Goal: Task Accomplishment & Management: Complete application form

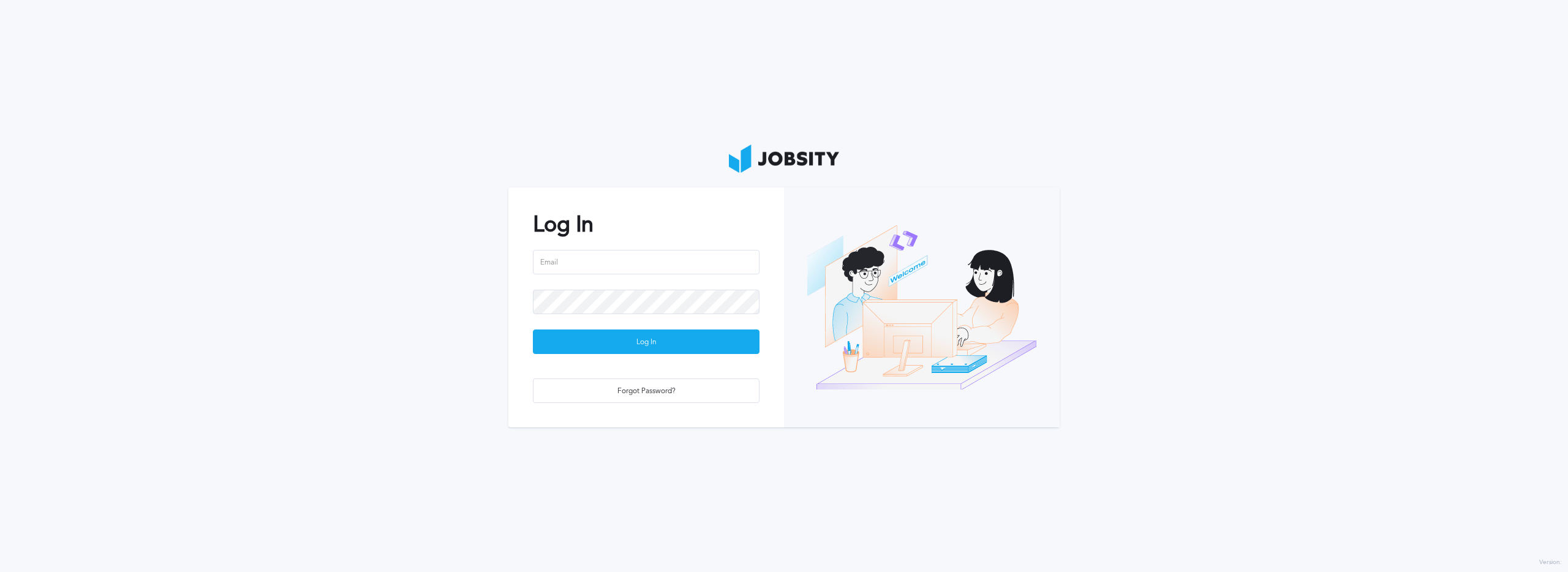
click at [0, 572] on com-1password-button at bounding box center [0, 572] width 0 height 0
type input "[EMAIL_ADDRESS][PERSON_NAME][DOMAIN_NAME]"
click at [613, 344] on div "Loading ..." at bounding box center [645, 343] width 226 height 25
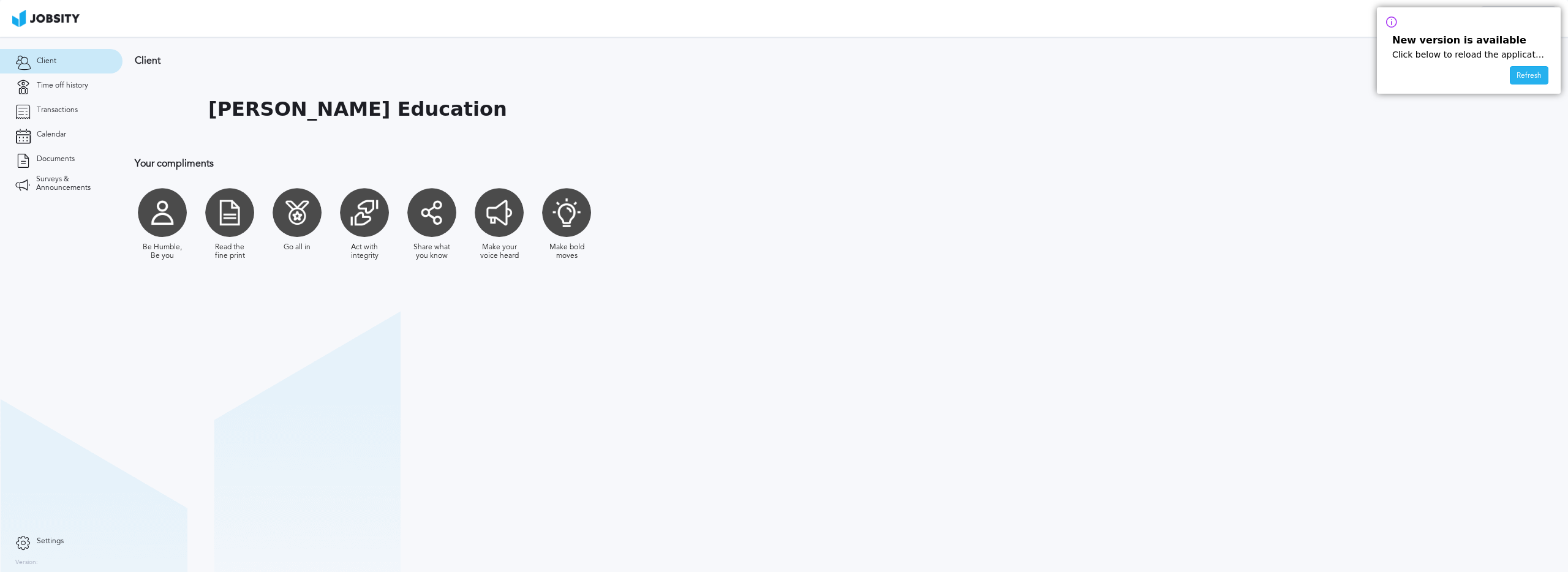
click at [1527, 77] on div "Refresh" at bounding box center [1528, 76] width 38 height 18
click at [51, 88] on span "Time off history" at bounding box center [63, 85] width 52 height 8
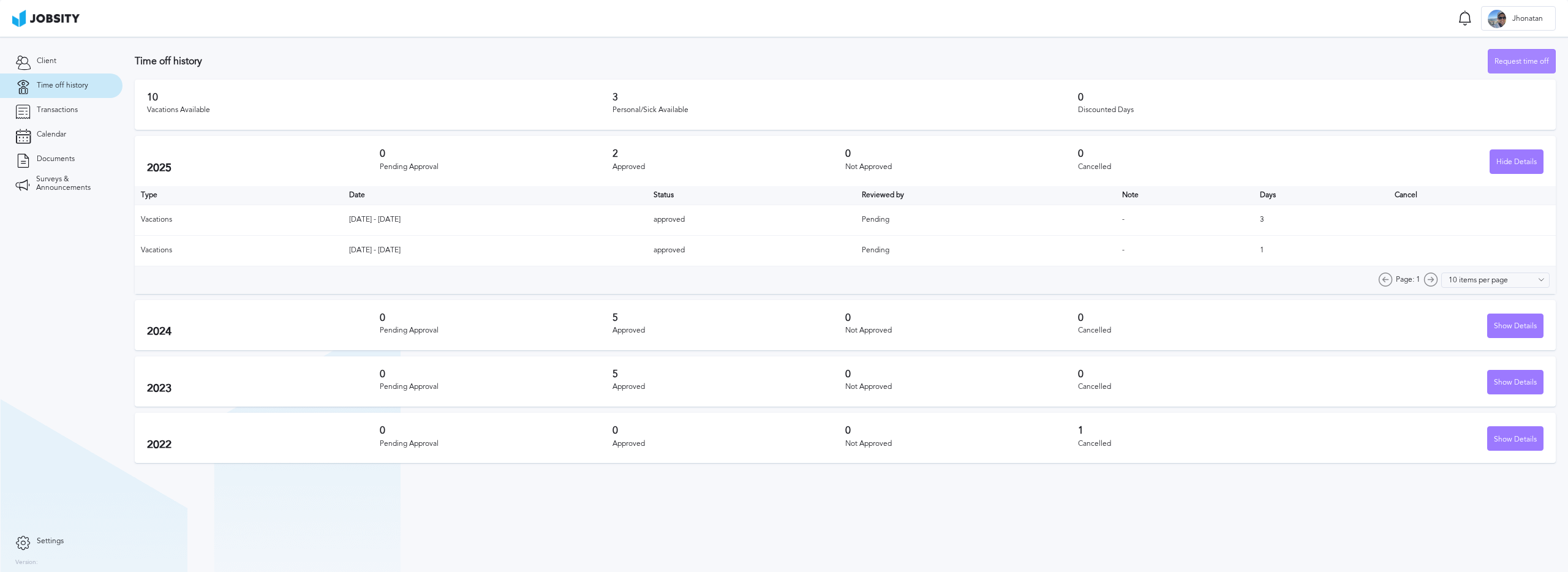
click at [1510, 64] on div "Request time off" at bounding box center [1521, 62] width 67 height 25
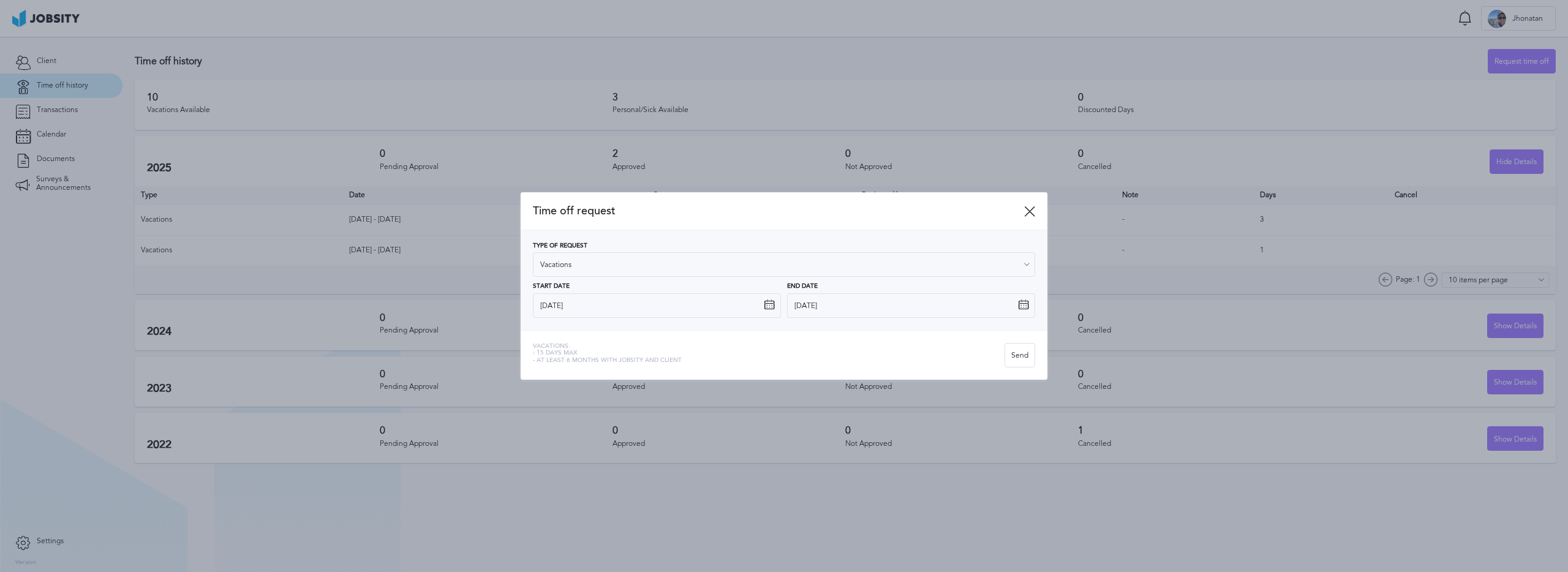
click at [772, 305] on icon at bounding box center [769, 305] width 11 height 11
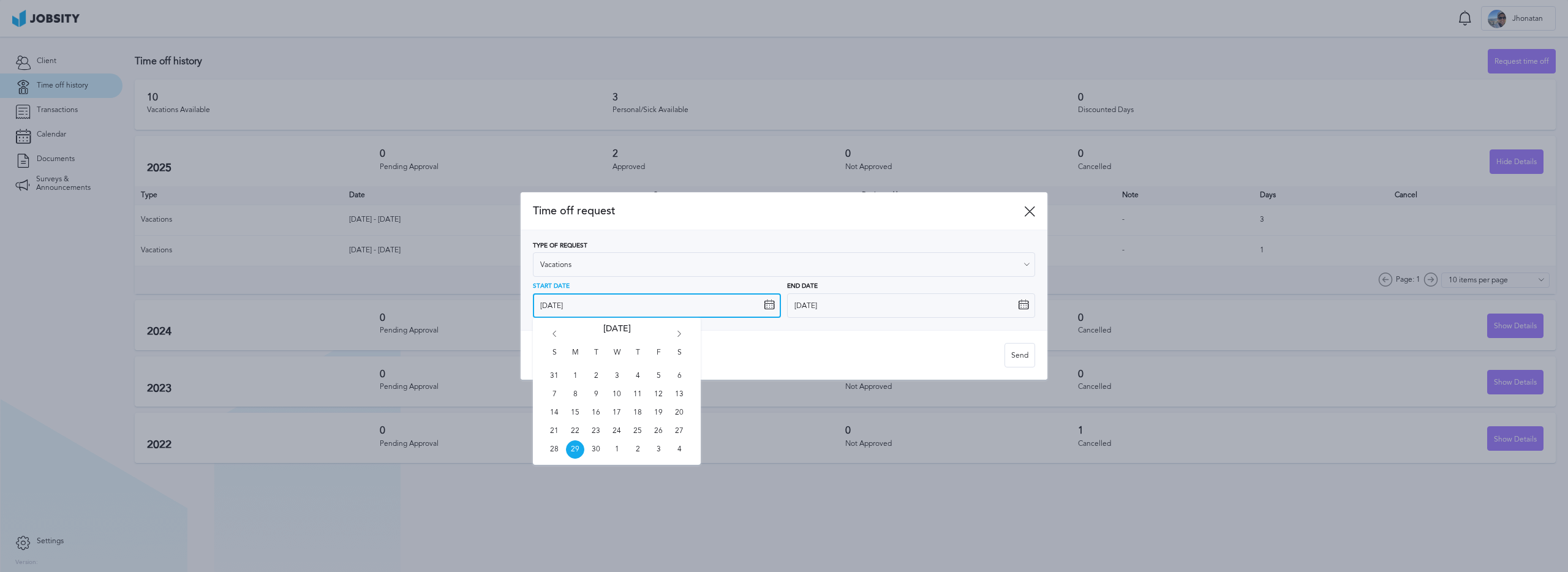
click at [674, 309] on input "[DATE]" at bounding box center [656, 306] width 248 height 25
click at [677, 332] on icon "Go forward 1 month" at bounding box center [679, 336] width 11 height 11
click at [575, 451] on span "27" at bounding box center [575, 449] width 18 height 18
type input "[DATE]"
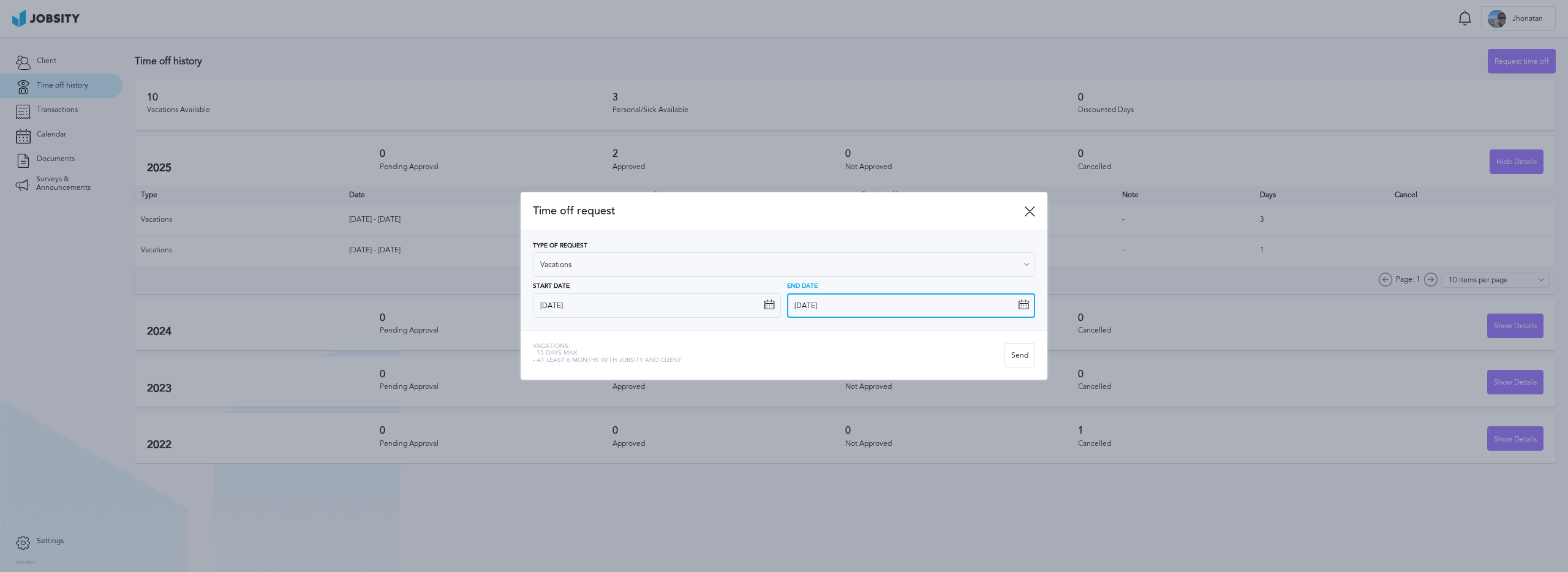
click at [860, 303] on input "[DATE]" at bounding box center [911, 306] width 248 height 25
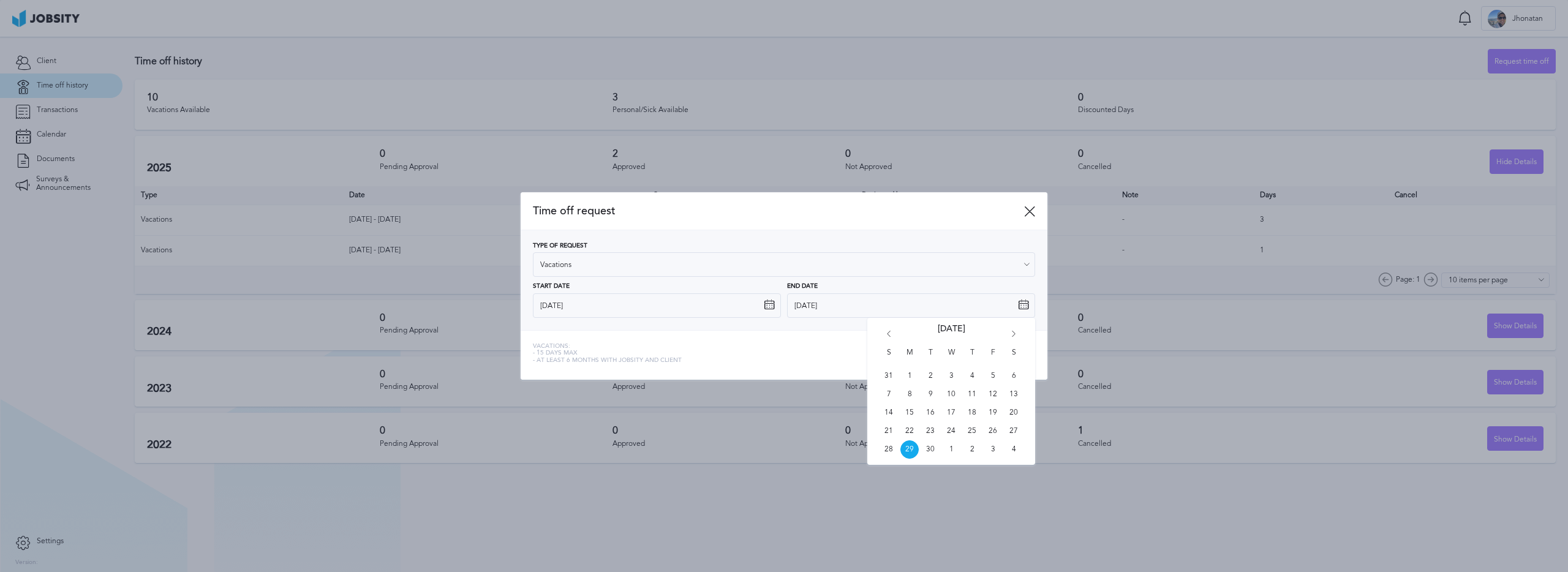
click at [1014, 334] on icon "Go forward 1 month" at bounding box center [1014, 336] width 11 height 11
click at [993, 449] on span "31" at bounding box center [993, 449] width 18 height 18
type input "[DATE]"
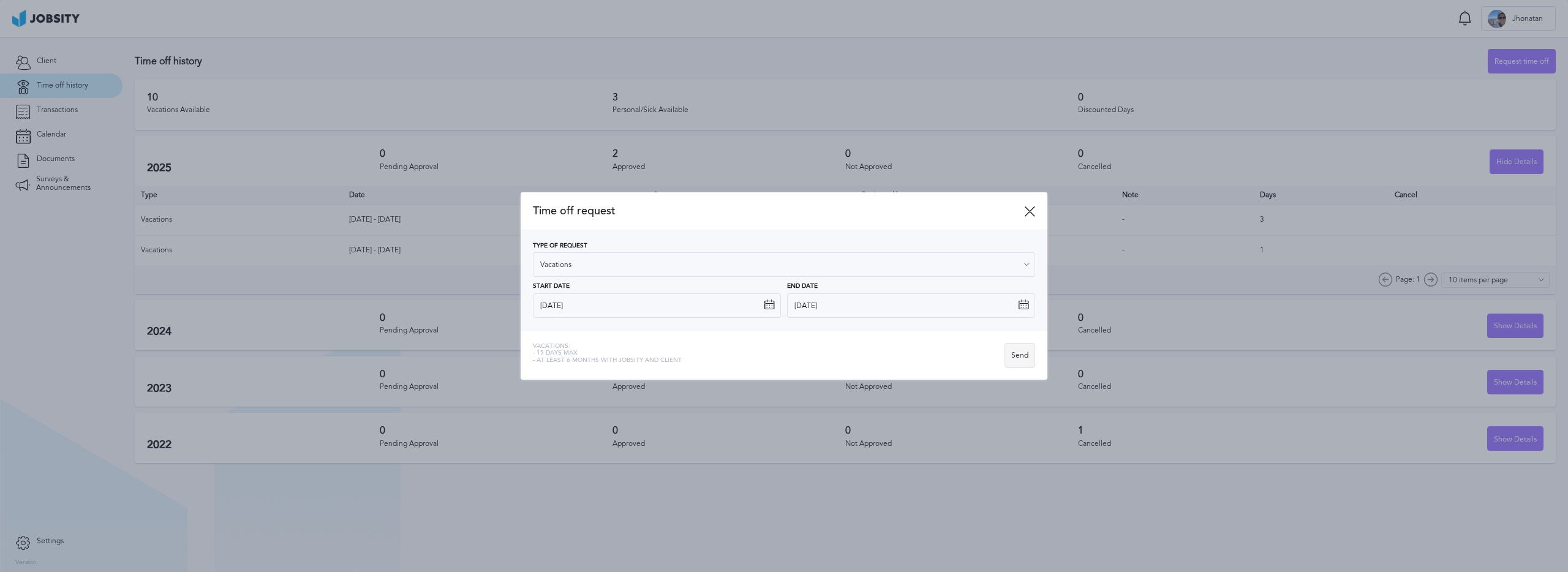
click at [1018, 356] on div "Send" at bounding box center [1020, 356] width 29 height 25
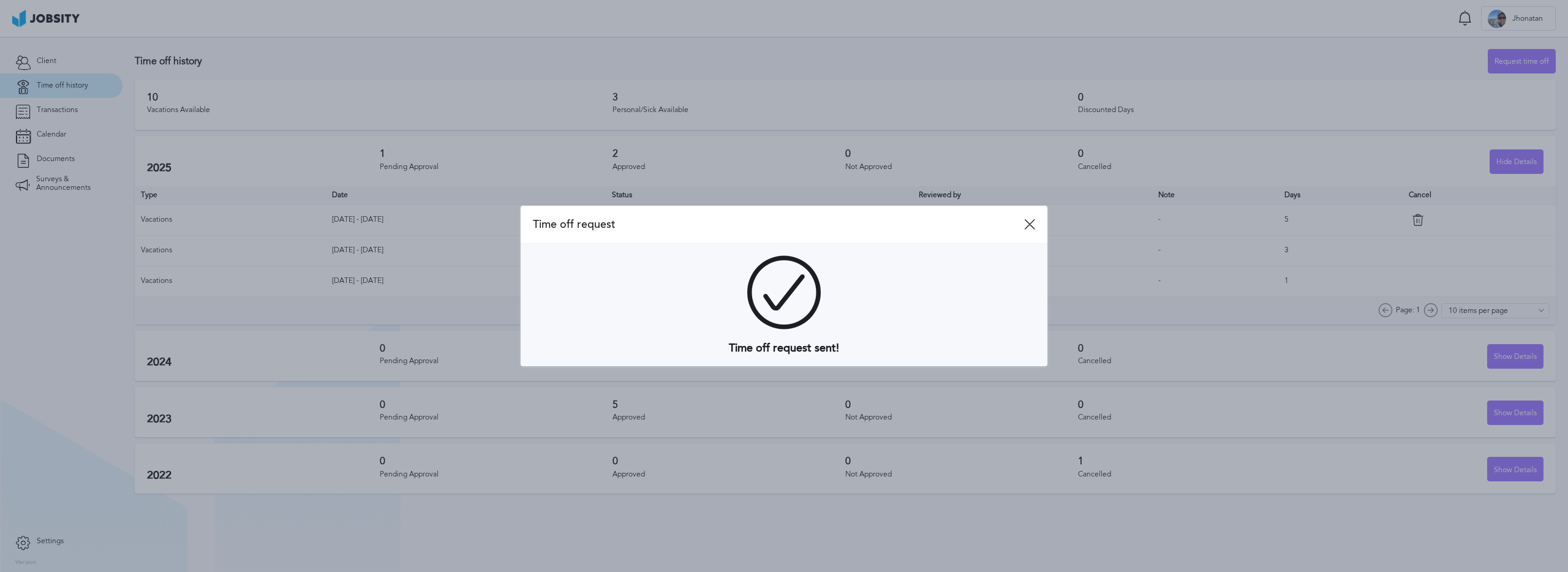
click at [1026, 224] on icon at bounding box center [1029, 224] width 11 height 11
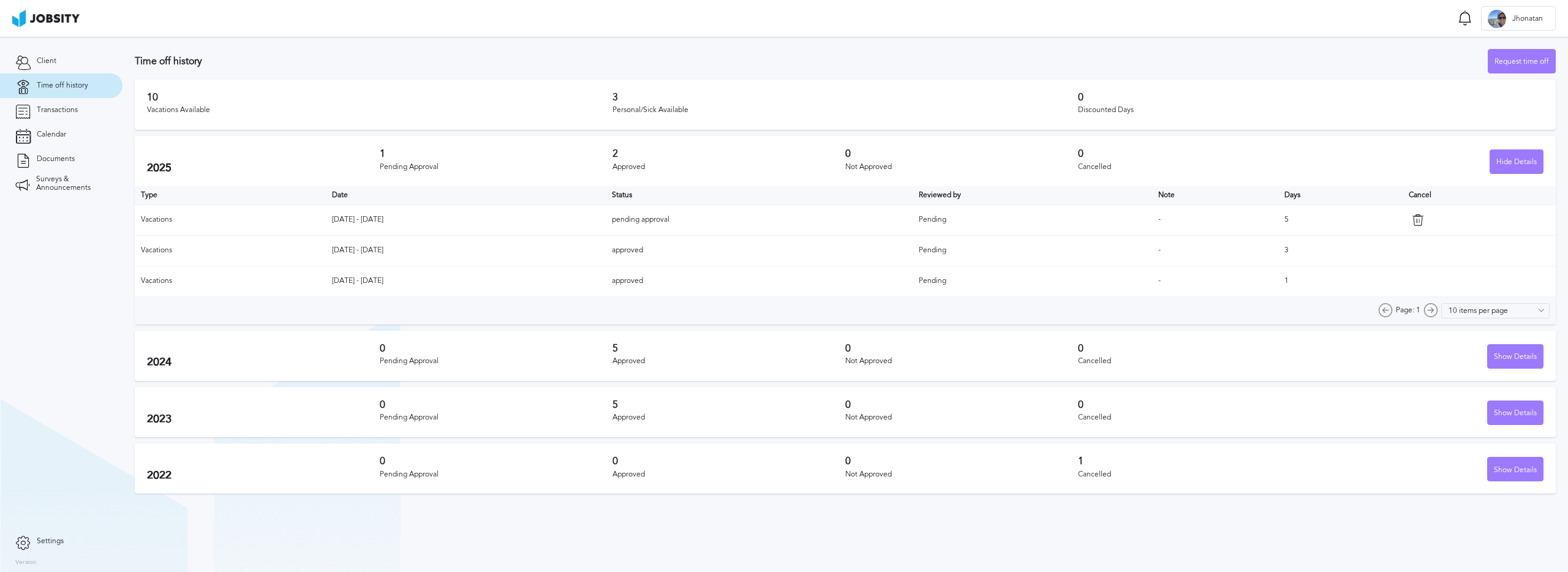
click at [1446, 103] on div "0 Discounted Days" at bounding box center [1311, 105] width 466 height 26
